Goal: Information Seeking & Learning: Stay updated

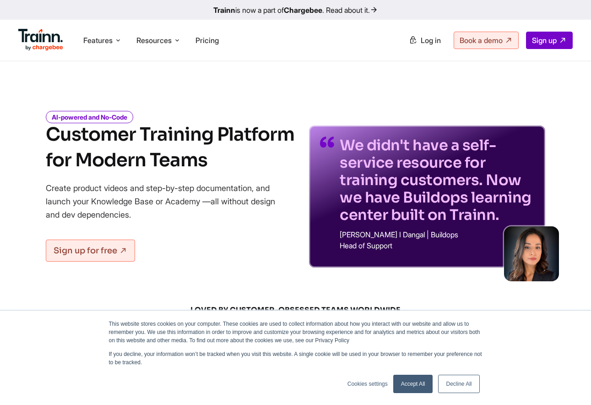
click at [349, 13] on link "Trainn is now a part of Chargebee . Read about it." at bounding box center [295, 10] width 591 height 20
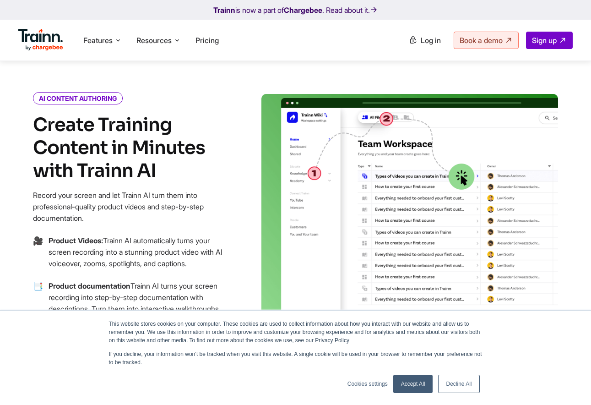
scroll to position [363, 0]
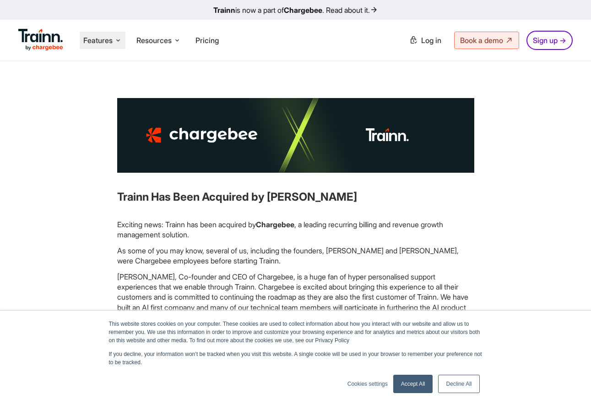
click at [118, 39] on icon at bounding box center [118, 40] width 7 height 9
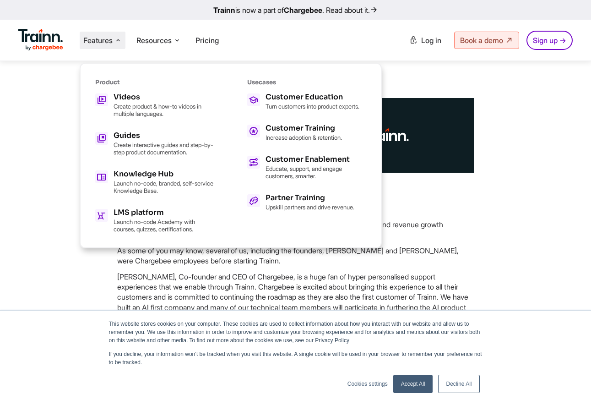
click at [118, 39] on icon at bounding box center [118, 40] width 7 height 9
